Goal: Task Accomplishment & Management: Use online tool/utility

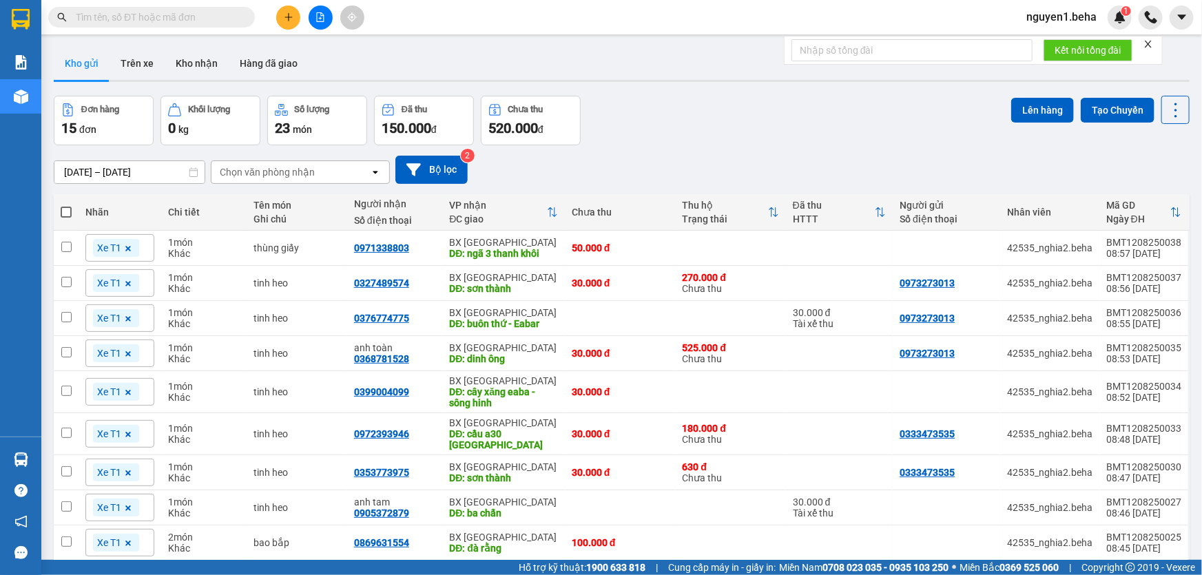
drag, startPoint x: 0, startPoint y: 0, endPoint x: 158, endPoint y: 14, distance: 158.4
paste input "0349943119"
type input "0349943119"
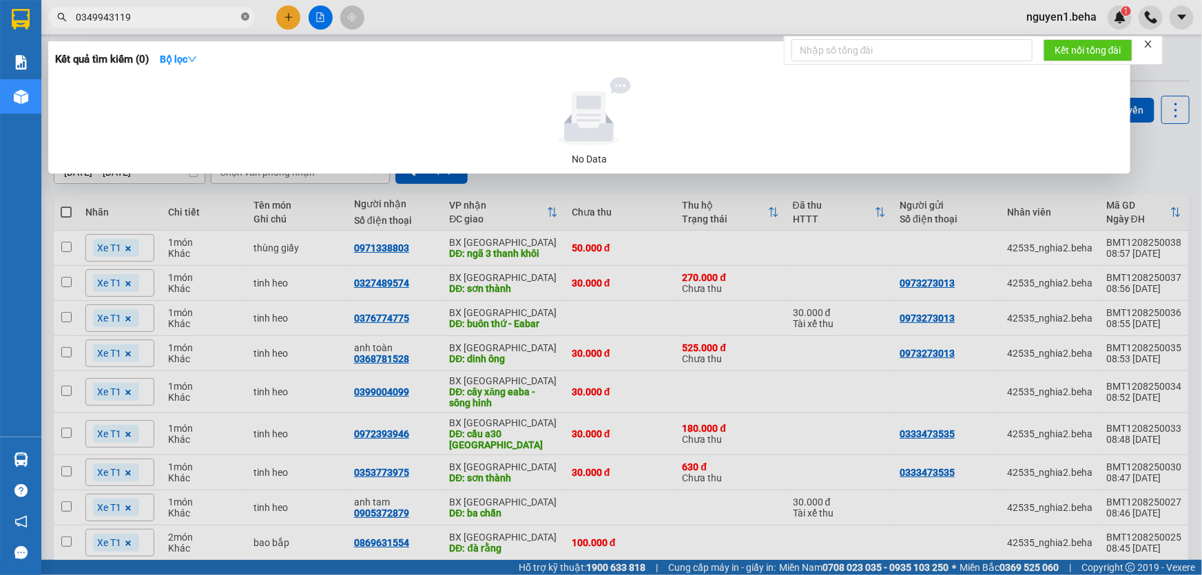
click at [243, 19] on icon "close-circle" at bounding box center [245, 16] width 8 height 8
click at [243, 19] on span at bounding box center [245, 17] width 8 height 15
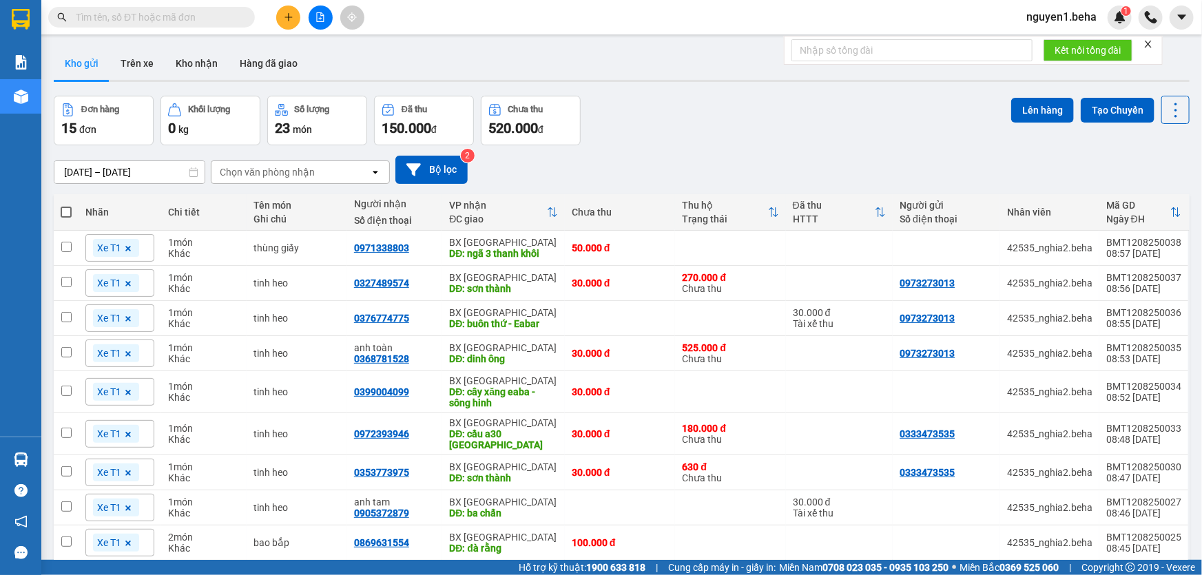
click at [1150, 42] on icon "close" at bounding box center [1148, 44] width 7 height 7
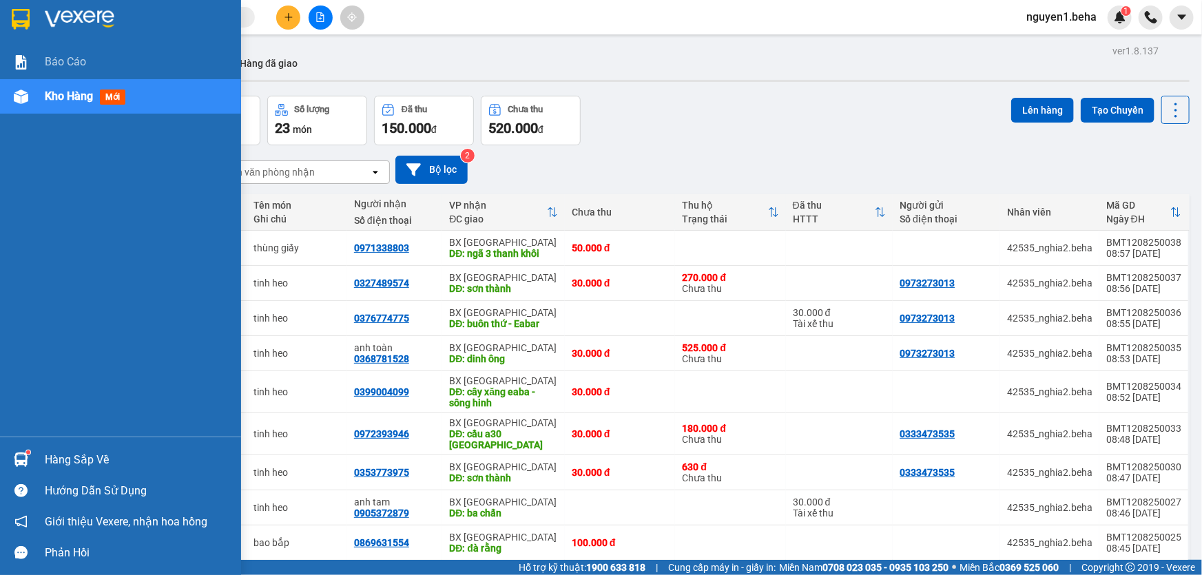
drag, startPoint x: 20, startPoint y: 103, endPoint x: 149, endPoint y: 124, distance: 131.1
click at [24, 103] on div at bounding box center [21, 97] width 24 height 24
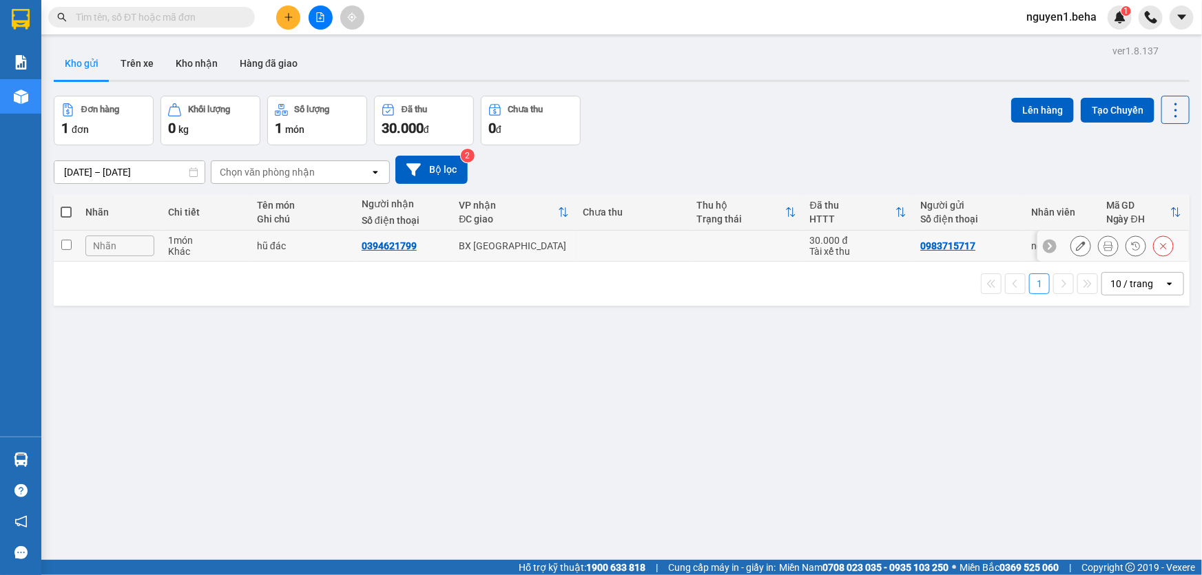
click at [195, 242] on div "1 món" at bounding box center [205, 240] width 75 height 11
checkbox input "true"
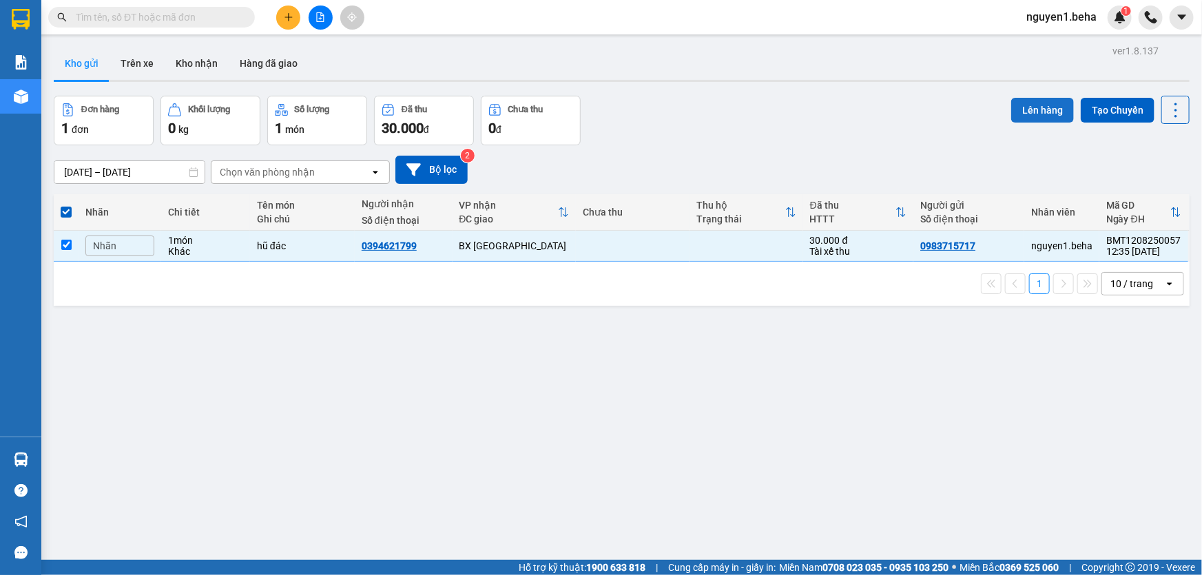
click at [1031, 104] on button "Lên hàng" at bounding box center [1042, 110] width 63 height 25
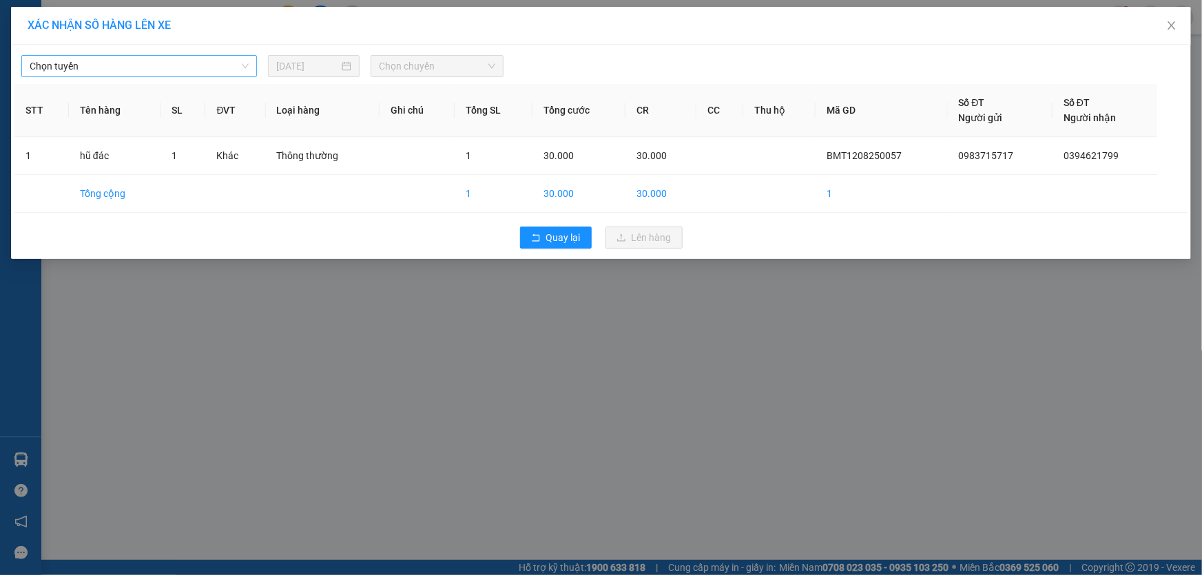
click at [225, 73] on span "Chọn tuyến" at bounding box center [139, 66] width 219 height 21
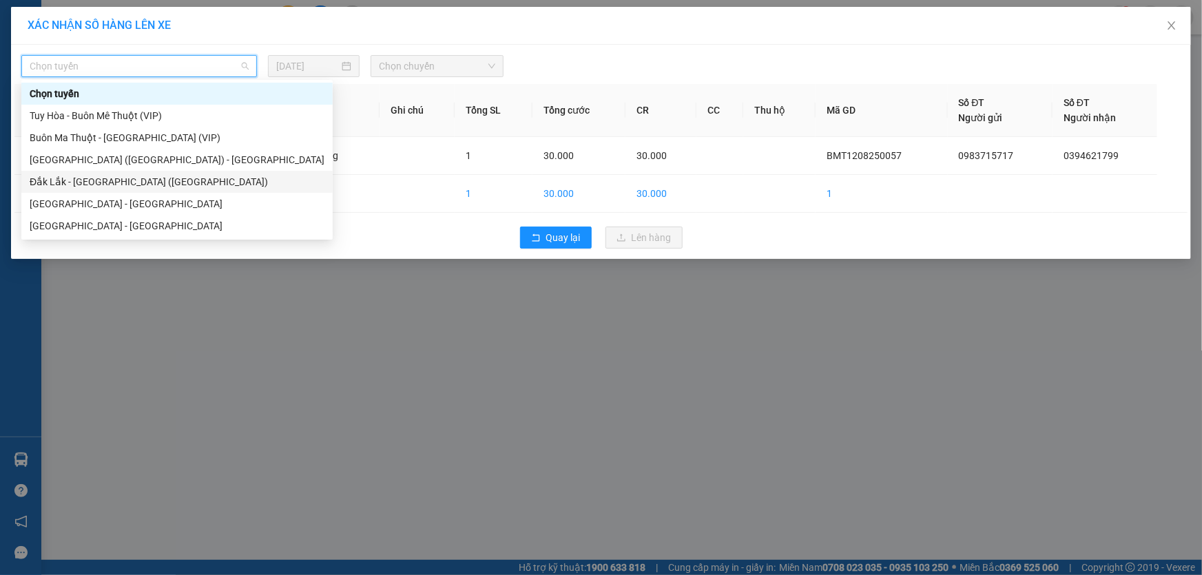
click at [198, 183] on div "Đắk Lắk - [GEOGRAPHIC_DATA] ([GEOGRAPHIC_DATA])" at bounding box center [177, 181] width 295 height 15
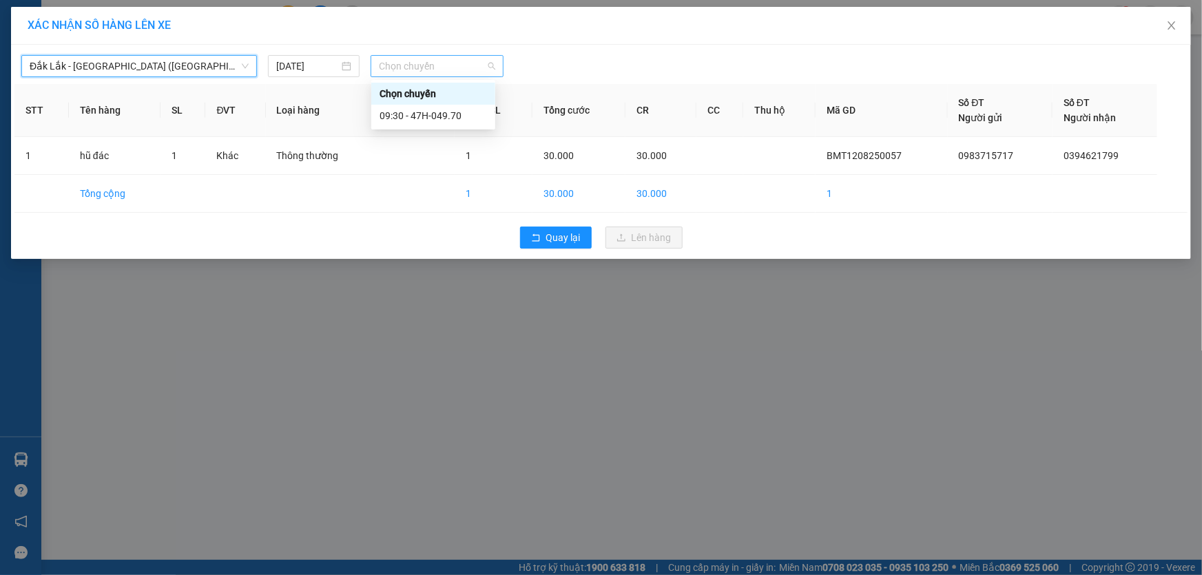
click at [430, 61] on span "Chọn chuyến" at bounding box center [437, 66] width 116 height 21
click at [446, 110] on div "09:30 - 47H-049.70" at bounding box center [432, 115] width 107 height 15
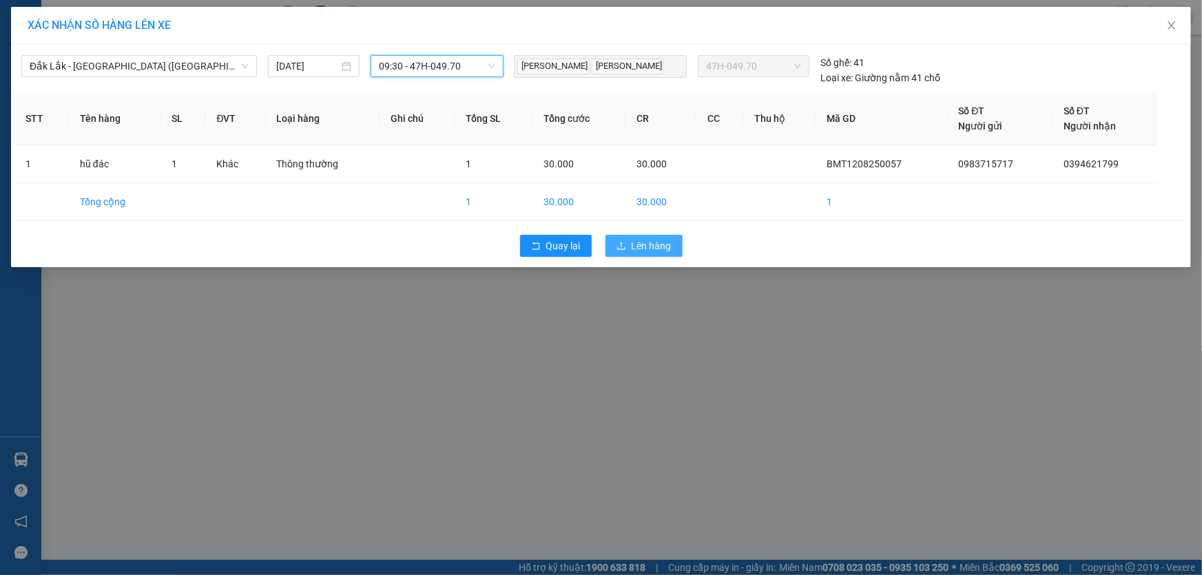
click at [642, 245] on span "Lên hàng" at bounding box center [652, 245] width 40 height 15
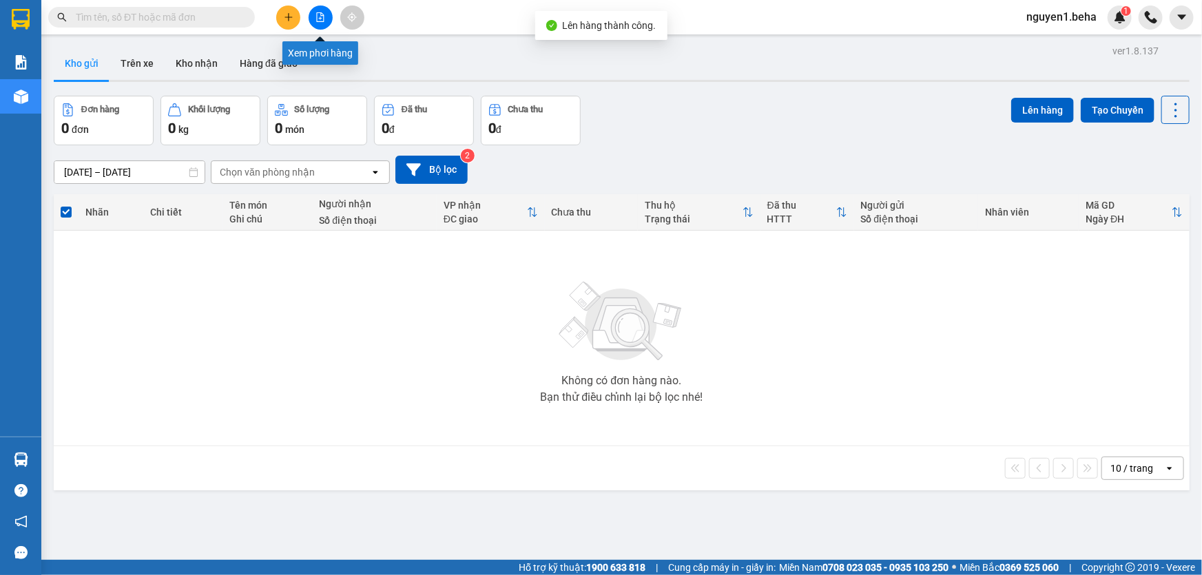
click at [320, 17] on icon "file-add" at bounding box center [321, 17] width 8 height 10
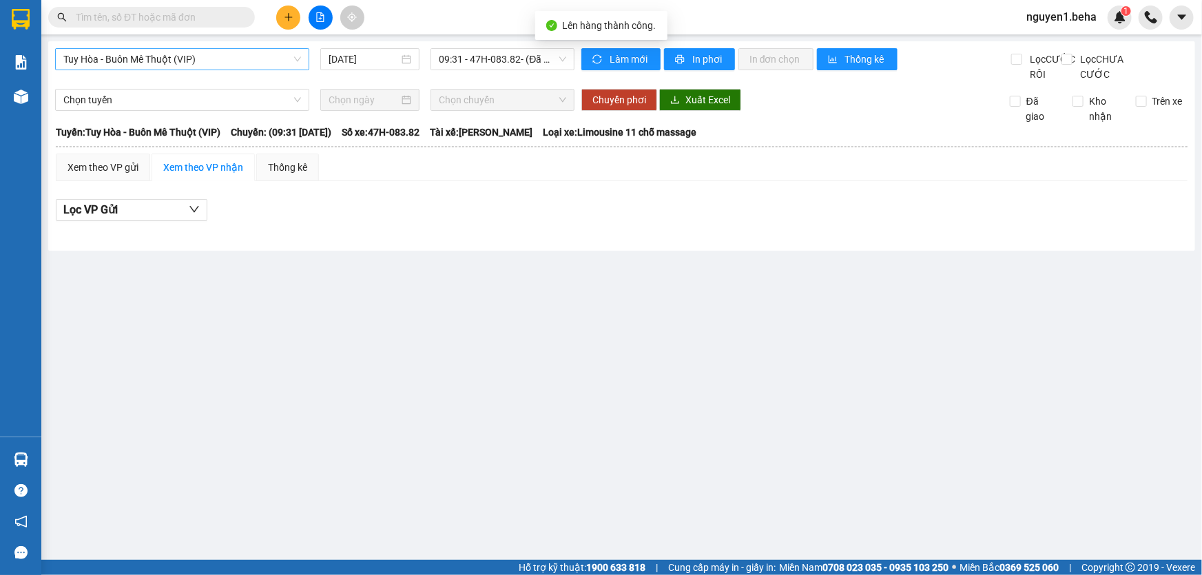
drag, startPoint x: 216, startPoint y: 54, endPoint x: 215, endPoint y: 68, distance: 14.5
click at [216, 54] on span "Tuy Hòa - Buôn Mê Thuột (VIP)" at bounding box center [182, 59] width 238 height 21
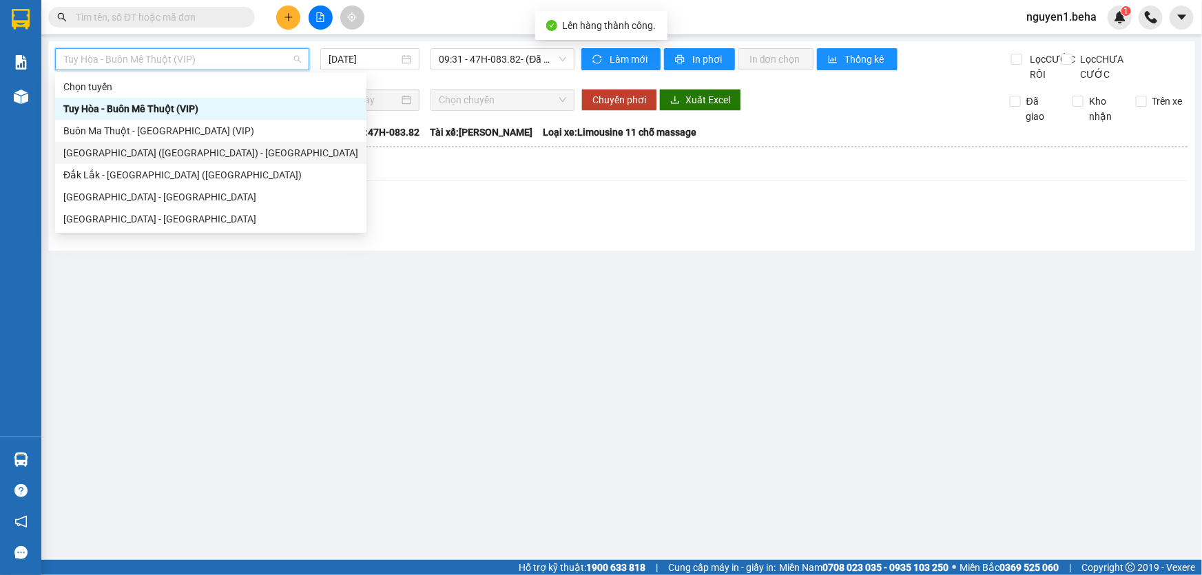
click at [172, 155] on div "[GEOGRAPHIC_DATA] ([GEOGRAPHIC_DATA]) - [GEOGRAPHIC_DATA]" at bounding box center [210, 152] width 295 height 15
type input "[DATE]"
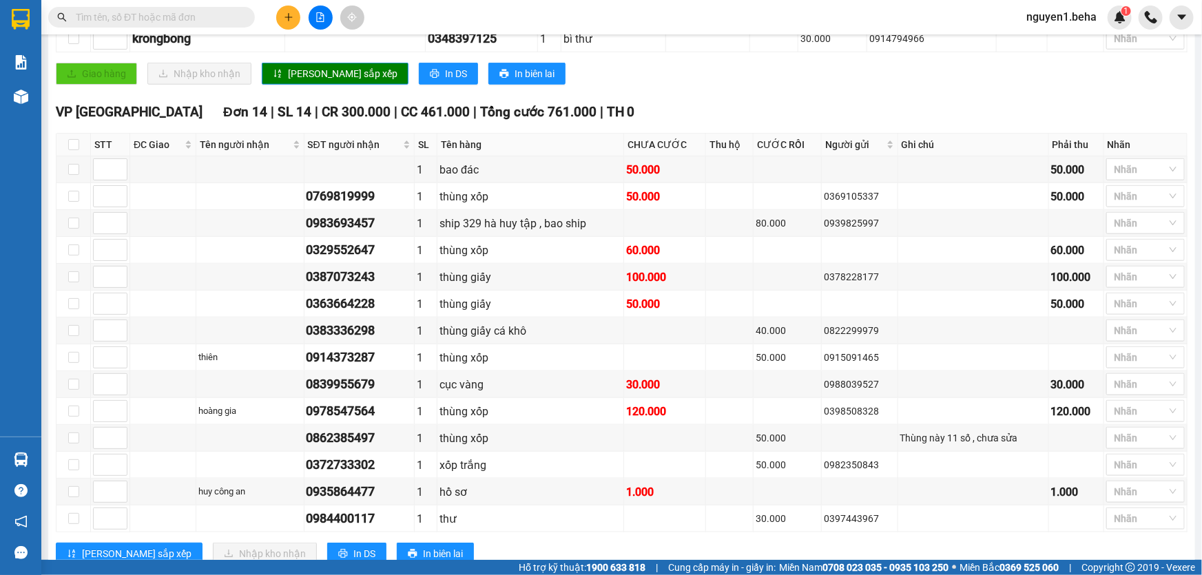
scroll to position [740, 0]
